Goal: Task Accomplishment & Management: Complete application form

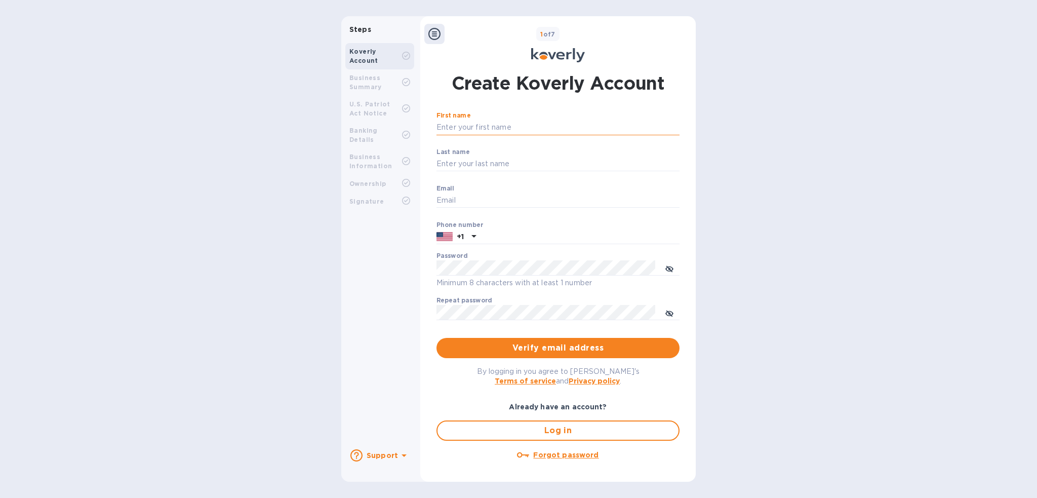
click at [481, 128] on input "First name" at bounding box center [557, 127] width 243 height 15
type input "k"
click at [484, 131] on input "First name" at bounding box center [557, 127] width 243 height 15
type input "[PERSON_NAME]"
click at [479, 168] on input "Last name" at bounding box center [557, 163] width 243 height 15
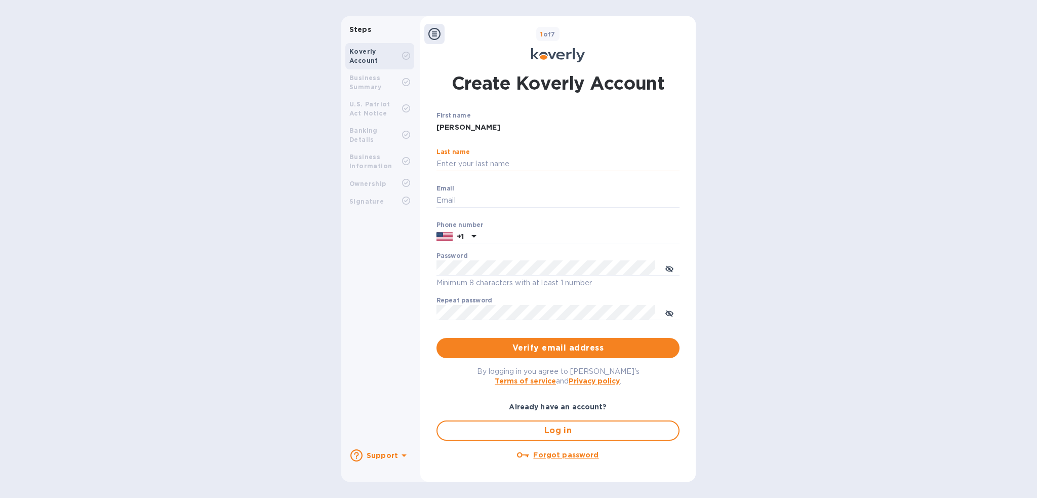
type input "SABIO"
click at [471, 200] on input "Email" at bounding box center [557, 200] width 243 height 15
type input "[EMAIL_ADDRESS][DOMAIN_NAME]"
click at [566, 349] on span "Verify email address" at bounding box center [558, 348] width 227 height 12
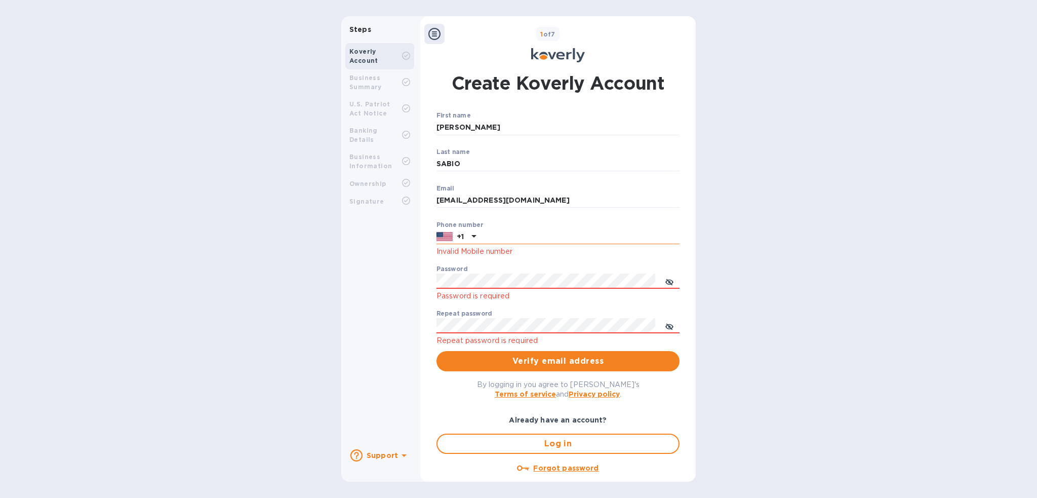
click at [475, 232] on icon at bounding box center [474, 236] width 12 height 12
click at [500, 232] on input "text" at bounding box center [579, 236] width 199 height 15
type input "9518700052"
click at [504, 270] on div "Password Password is required" at bounding box center [557, 283] width 243 height 36
click at [667, 279] on icon "toggle password visibility" at bounding box center [669, 282] width 8 height 8
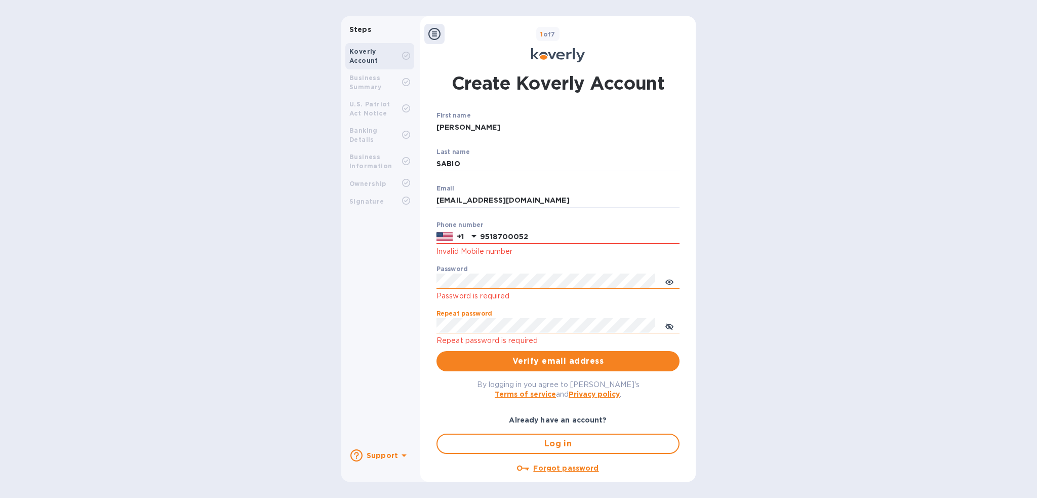
click at [671, 329] on button "toggle password visibility" at bounding box center [669, 325] width 20 height 20
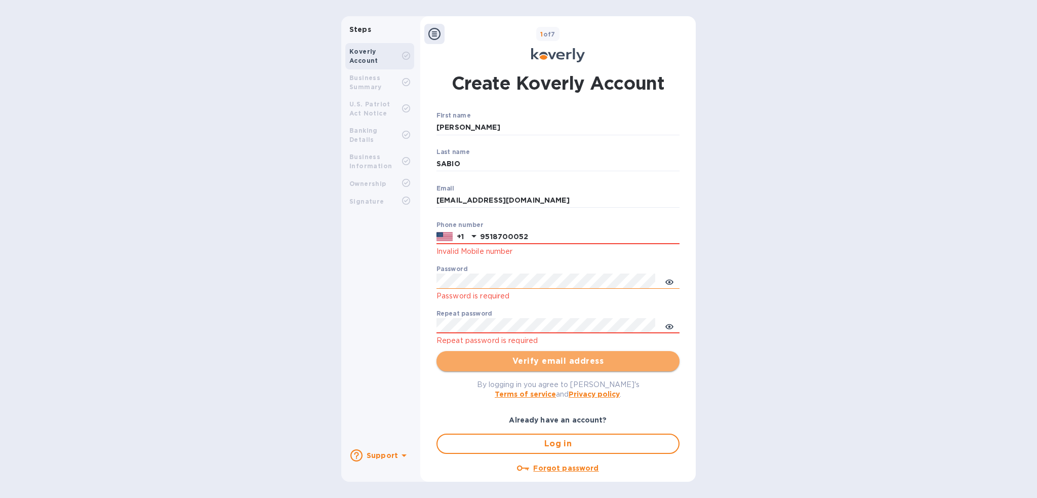
click at [583, 357] on span "Verify email address" at bounding box center [558, 361] width 227 height 12
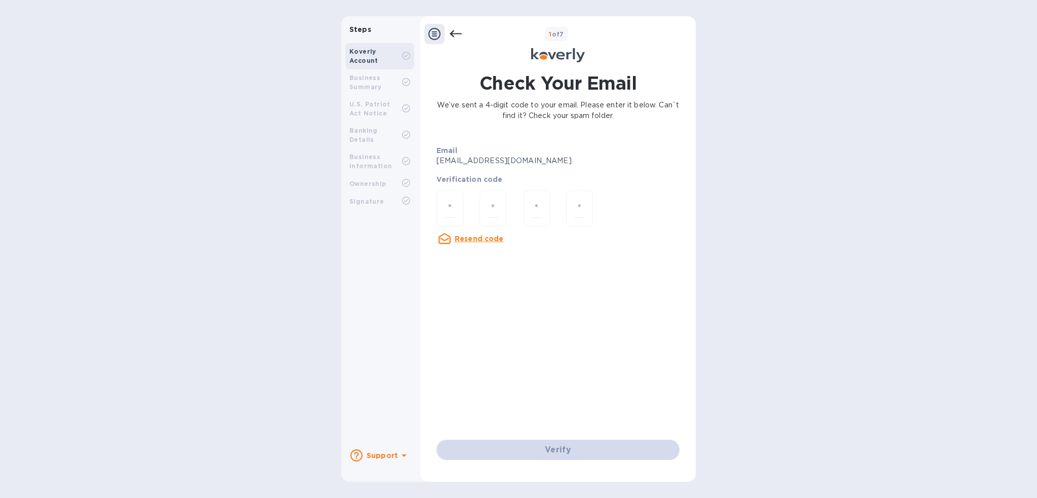
click at [476, 211] on div at bounding box center [492, 209] width 43 height 54
click at [449, 205] on input "number" at bounding box center [450, 208] width 10 height 19
type input "2"
type input "3"
type input "5"
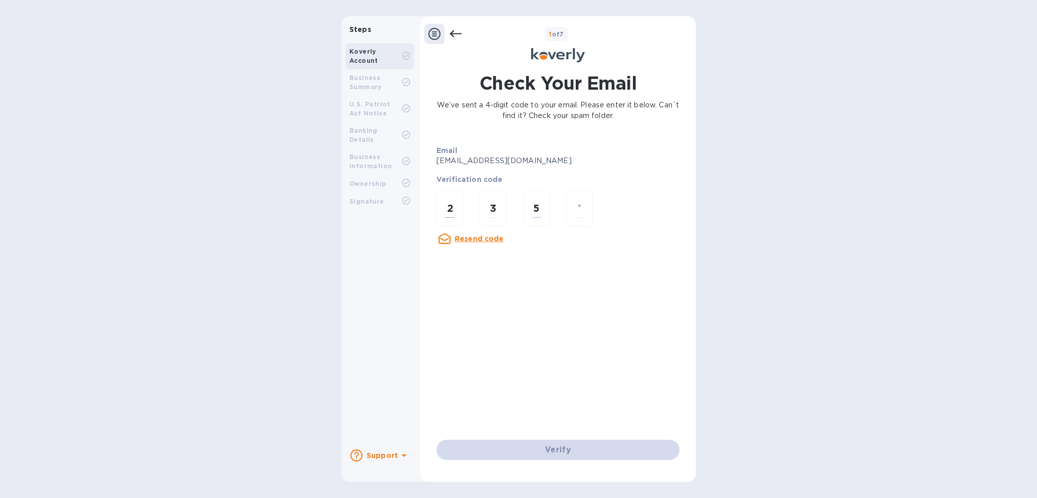
type input "3"
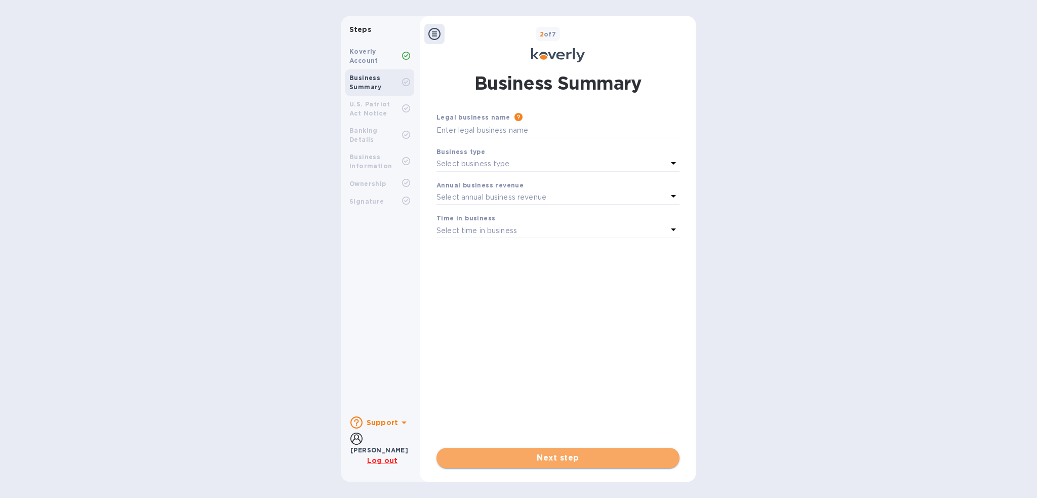
click at [567, 460] on span "Next step" at bounding box center [558, 458] width 227 height 12
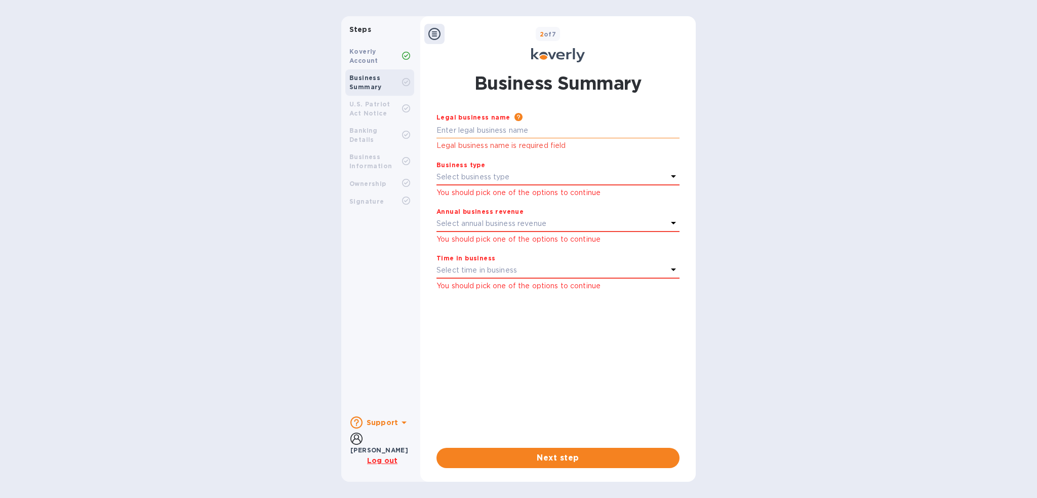
click at [484, 137] on input "text" at bounding box center [557, 130] width 243 height 15
type input "h"
type input "[PERSON_NAME] INDUSTRIAL PLASTICS"
click at [674, 176] on icon at bounding box center [673, 176] width 5 height 3
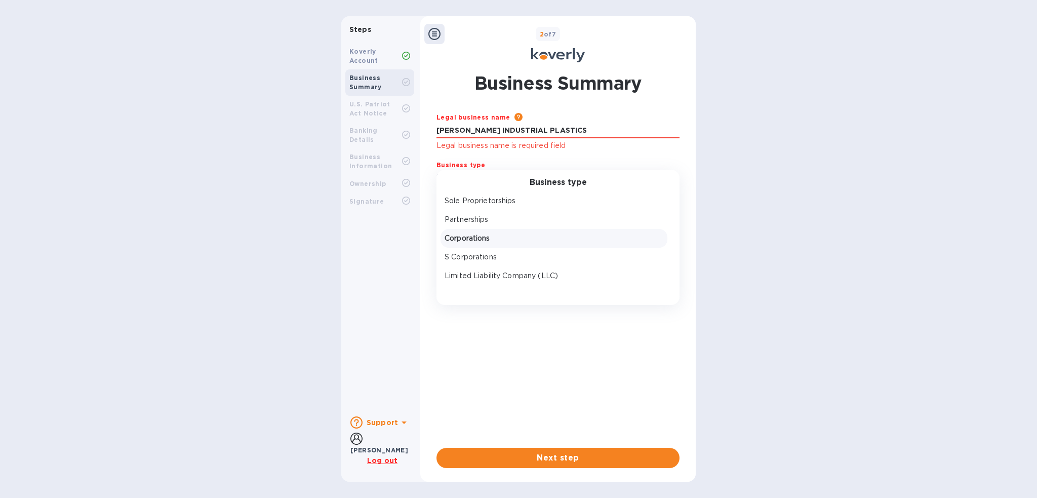
click at [485, 240] on p "Corporations" at bounding box center [554, 238] width 219 height 11
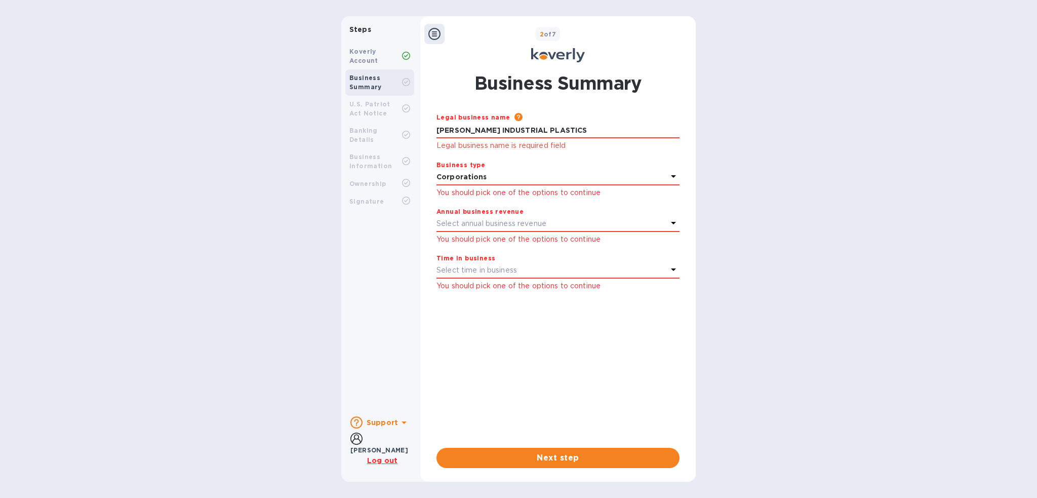
click at [675, 223] on icon at bounding box center [673, 223] width 12 height 12
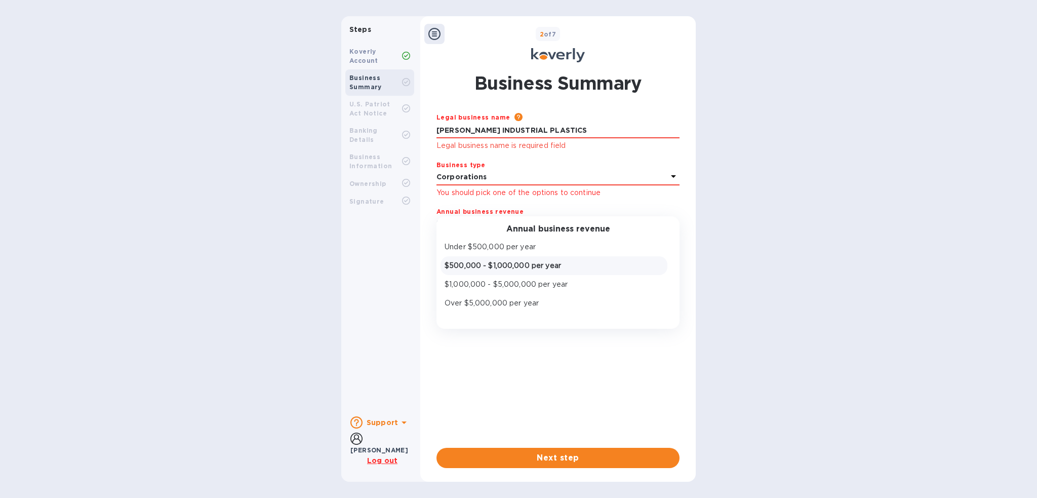
click at [527, 261] on p "$500,000 - $1,000,000 per year" at bounding box center [554, 265] width 219 height 11
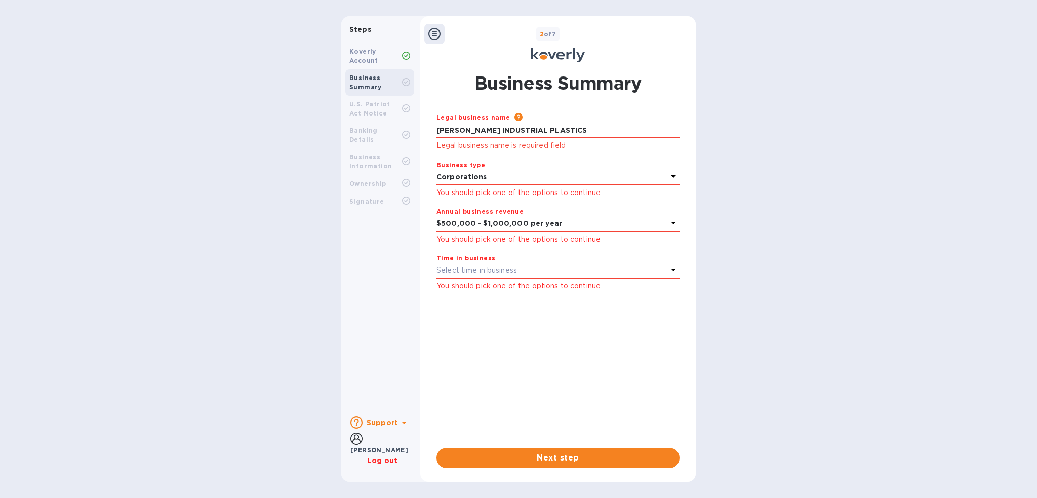
click at [673, 269] on icon at bounding box center [673, 269] width 5 height 3
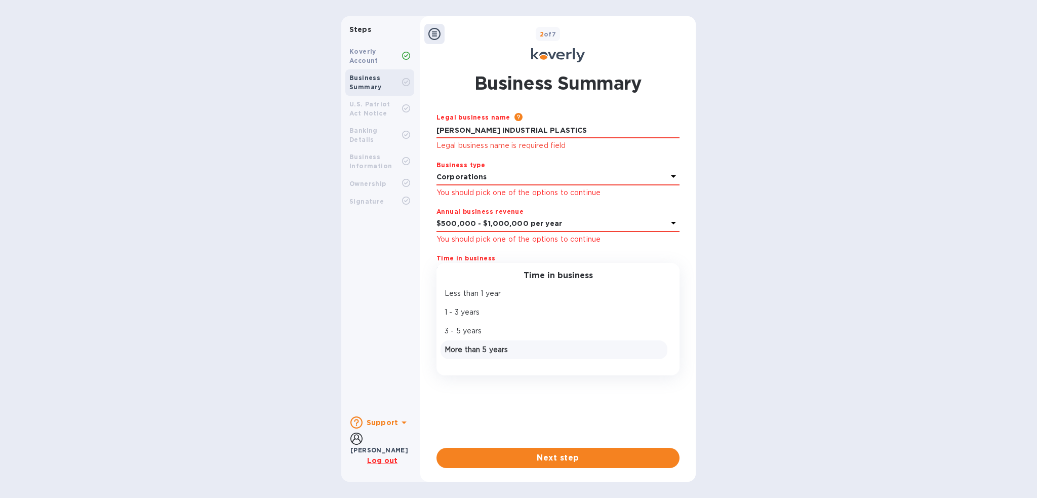
click at [483, 347] on p "More than 5 years" at bounding box center [554, 349] width 219 height 11
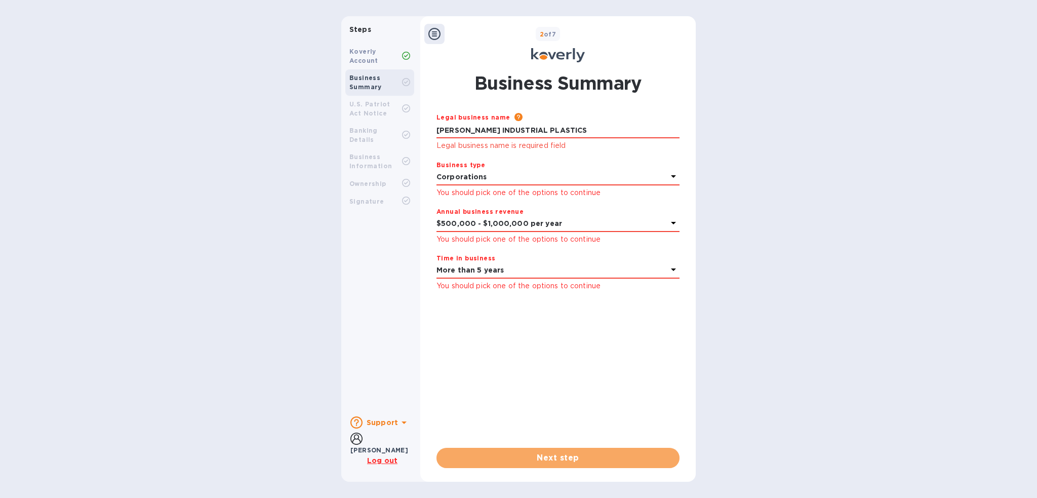
click at [560, 460] on span "Next step" at bounding box center [558, 458] width 227 height 12
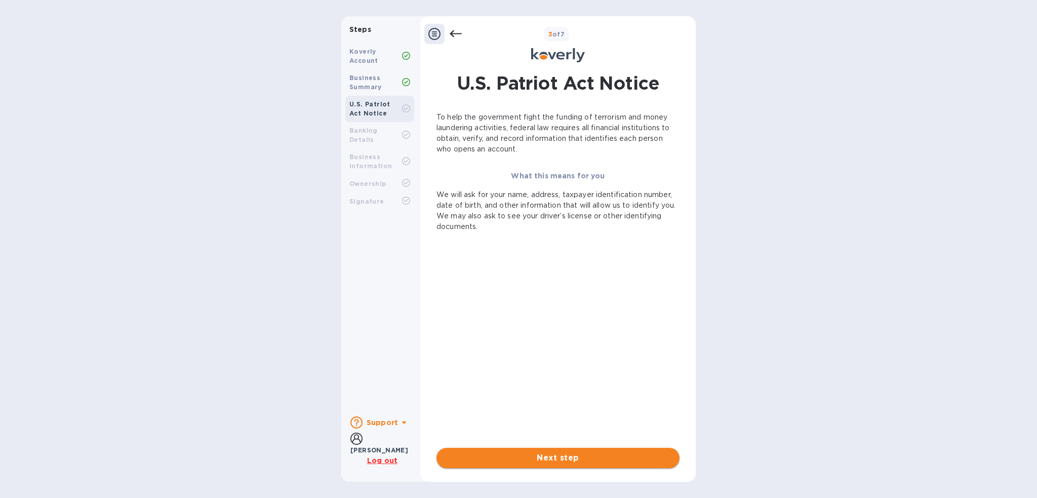
click at [564, 459] on span "Next step" at bounding box center [558, 458] width 227 height 12
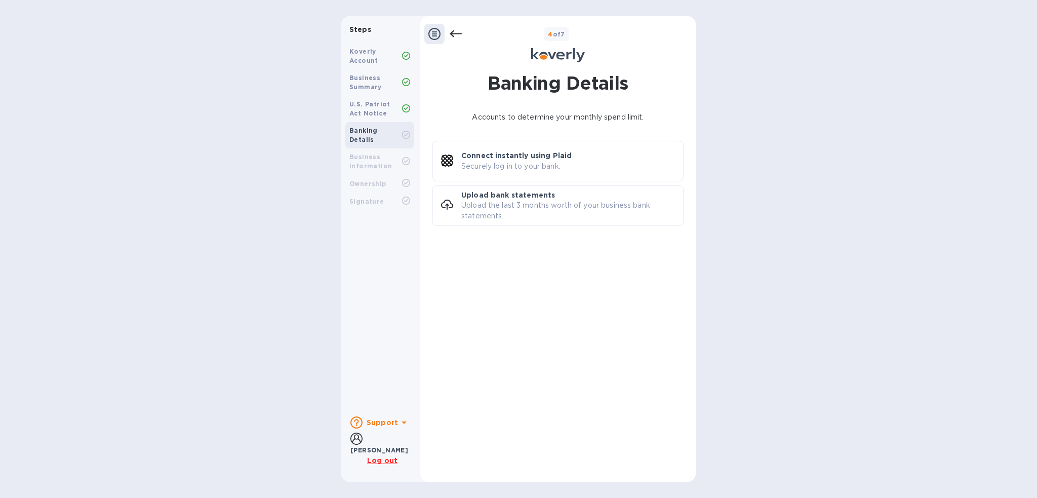
click at [391, 463] on u "Log out" at bounding box center [382, 460] width 30 height 8
